Goal: Use online tool/utility: Use online tool/utility

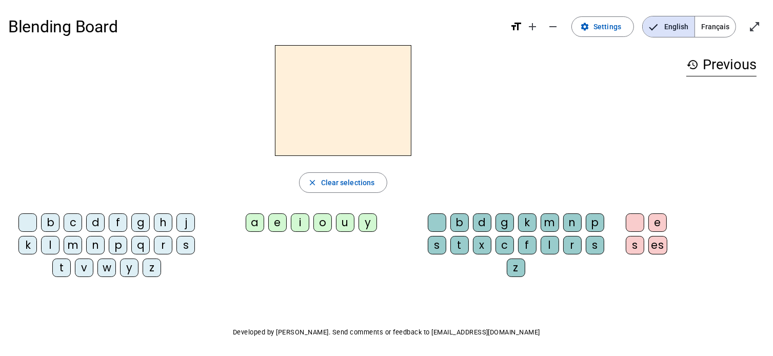
click at [98, 223] on div "d" at bounding box center [95, 222] width 18 height 18
click at [349, 225] on div "u" at bounding box center [345, 222] width 18 height 18
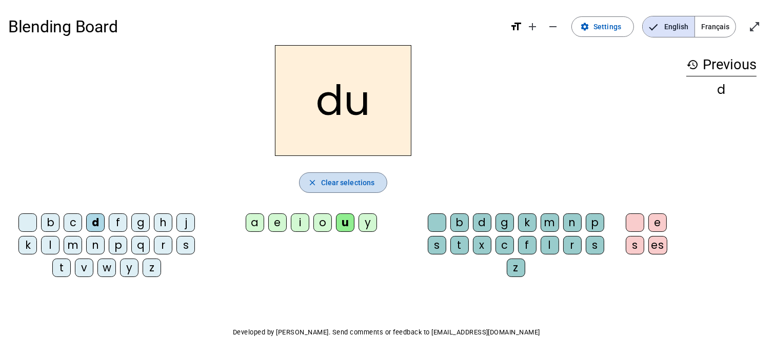
click at [338, 185] on span "Clear selections" at bounding box center [348, 182] width 54 height 12
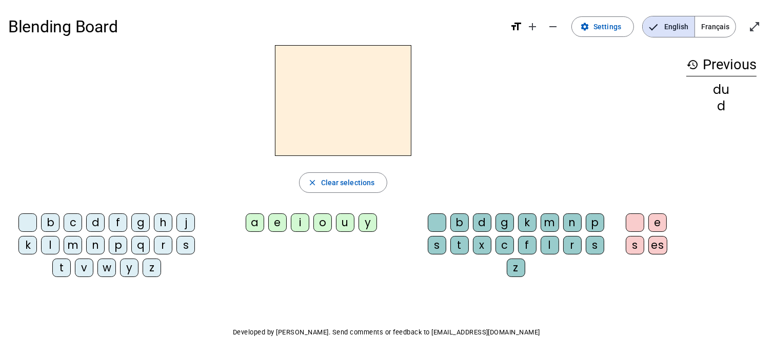
click at [62, 271] on div "t" at bounding box center [61, 267] width 18 height 18
click at [343, 225] on div "u" at bounding box center [345, 222] width 18 height 18
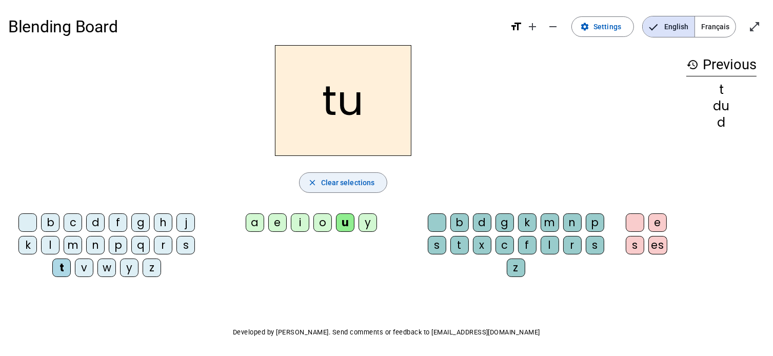
click at [345, 184] on span "Clear selections" at bounding box center [348, 182] width 54 height 12
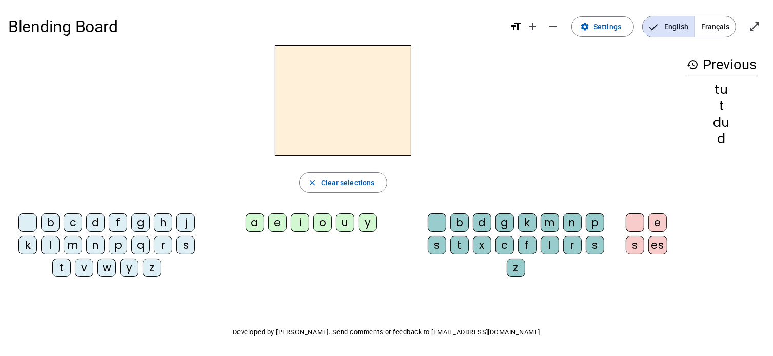
click at [60, 270] on div "t" at bounding box center [61, 267] width 18 height 18
click at [253, 229] on div "a" at bounding box center [255, 222] width 18 height 18
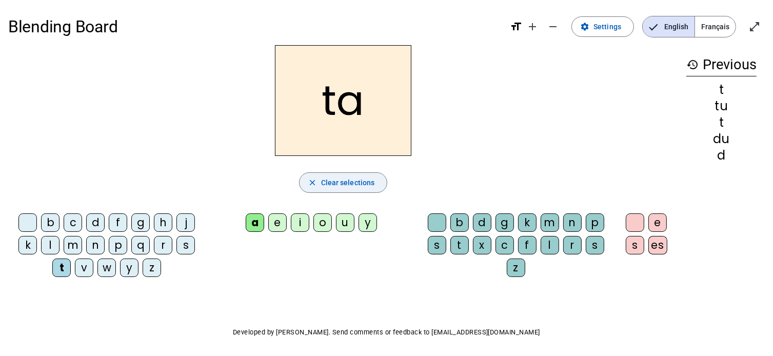
click at [348, 177] on span "Clear selections" at bounding box center [348, 182] width 54 height 12
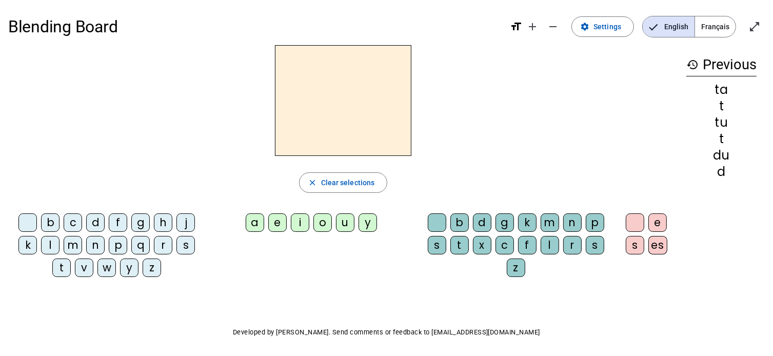
click at [65, 268] on div "t" at bounding box center [61, 267] width 18 height 18
click at [274, 225] on div "e" at bounding box center [277, 222] width 18 height 18
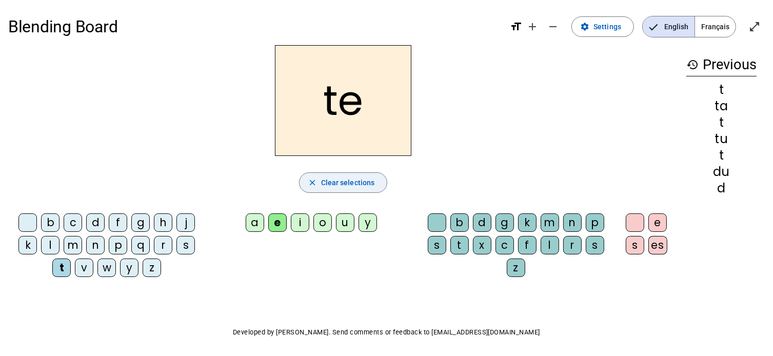
click at [321, 182] on span "button" at bounding box center [344, 182] width 88 height 25
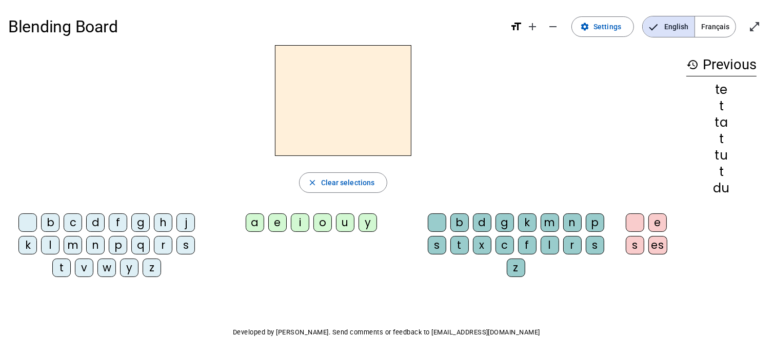
click at [94, 220] on div "d" at bounding box center [95, 222] width 18 height 18
click at [277, 223] on div "e" at bounding box center [277, 222] width 18 height 18
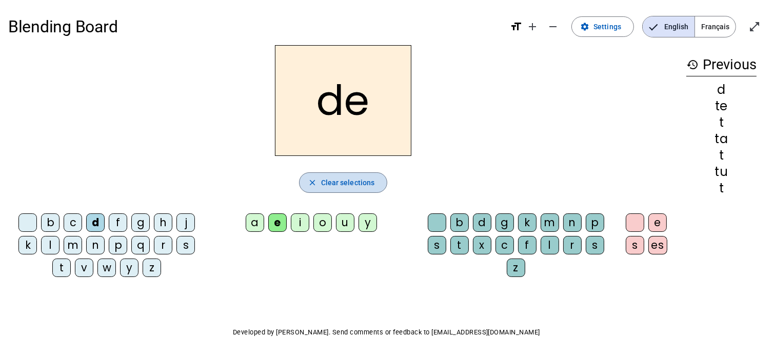
click at [322, 182] on span "Clear selections" at bounding box center [348, 182] width 54 height 12
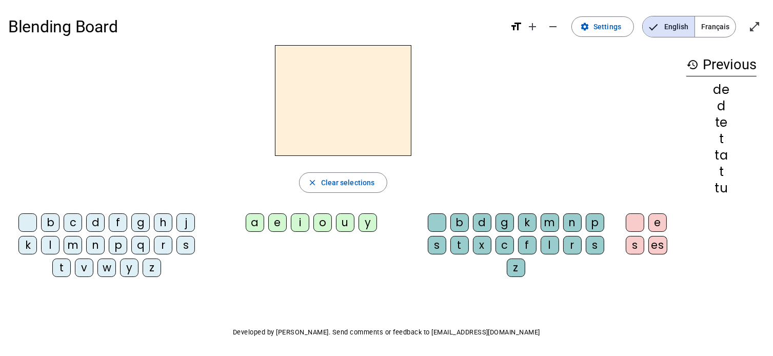
click at [185, 219] on div "j" at bounding box center [185, 222] width 18 height 18
click at [278, 225] on div "e" at bounding box center [277, 222] width 18 height 18
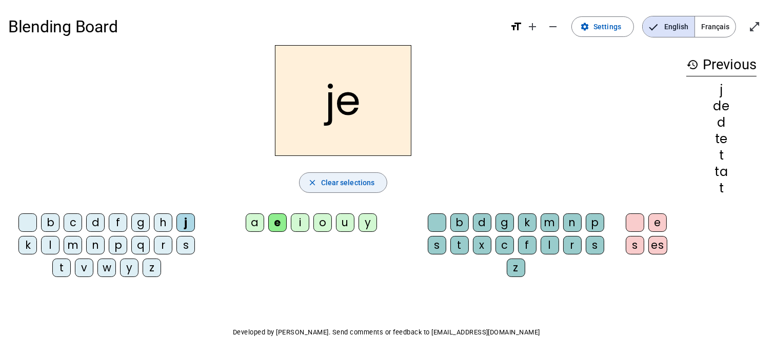
click at [329, 184] on span "Clear selections" at bounding box center [348, 182] width 54 height 12
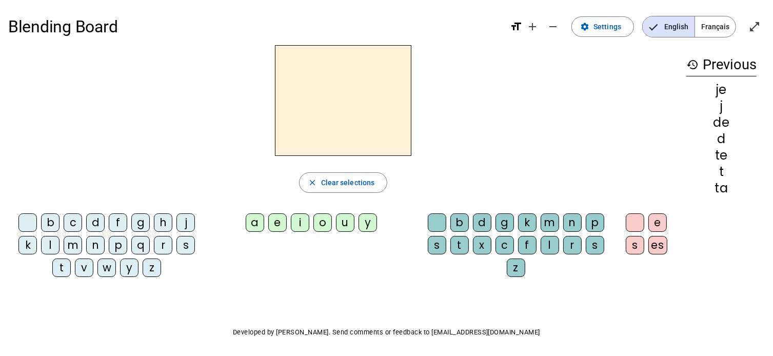
click at [73, 247] on div "m" at bounding box center [73, 245] width 18 height 18
click at [276, 217] on div "e" at bounding box center [277, 222] width 18 height 18
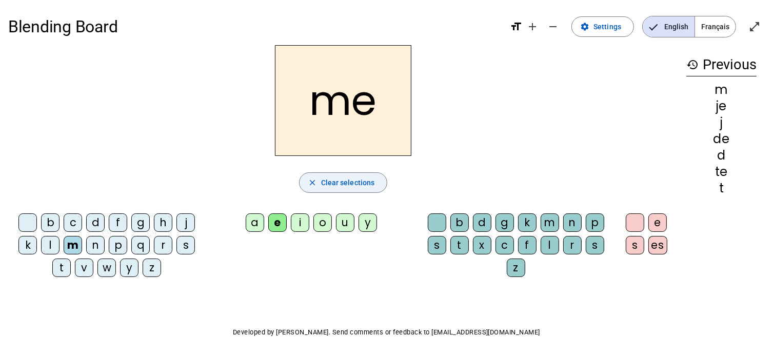
click at [363, 178] on span "Clear selections" at bounding box center [348, 182] width 54 height 12
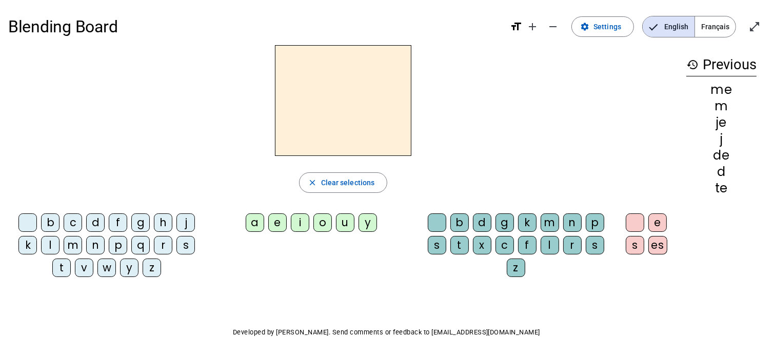
click at [72, 241] on div "m" at bounding box center [73, 245] width 18 height 18
click at [256, 229] on div "a" at bounding box center [255, 222] width 18 height 18
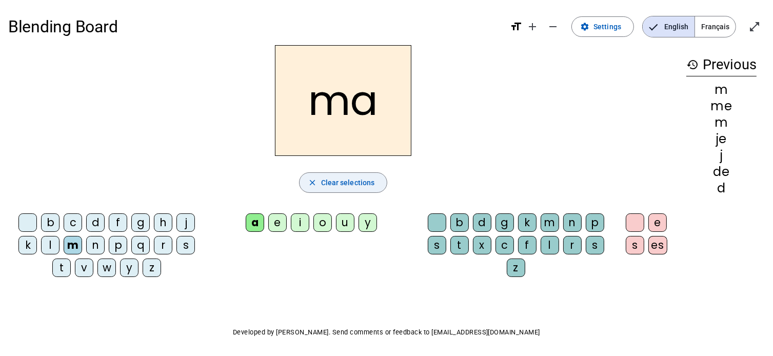
click at [371, 183] on span "Clear selections" at bounding box center [348, 182] width 54 height 12
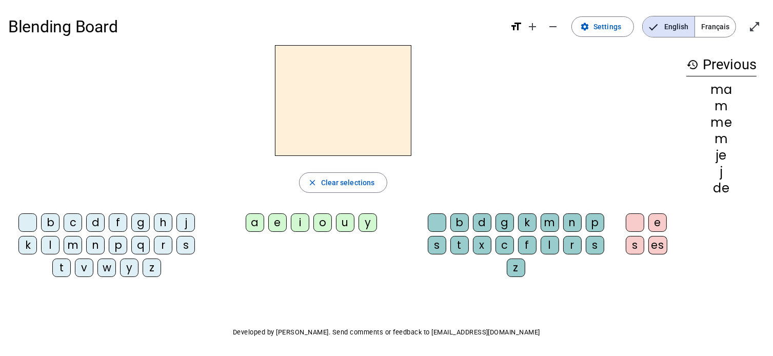
click at [74, 248] on div "m" at bounding box center [73, 245] width 18 height 18
click at [253, 225] on div "a" at bounding box center [255, 222] width 18 height 18
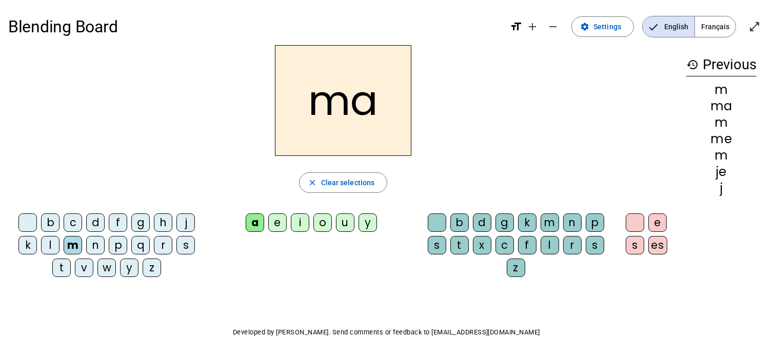
click at [547, 245] on div "l" at bounding box center [550, 245] width 18 height 18
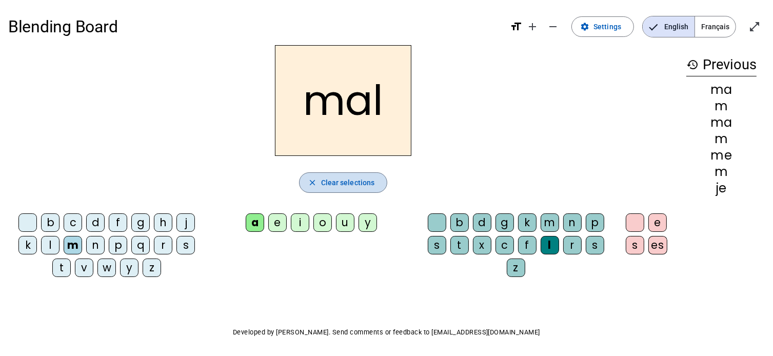
click at [362, 180] on span "Clear selections" at bounding box center [348, 182] width 54 height 12
